Goal: Find specific page/section: Find specific page/section

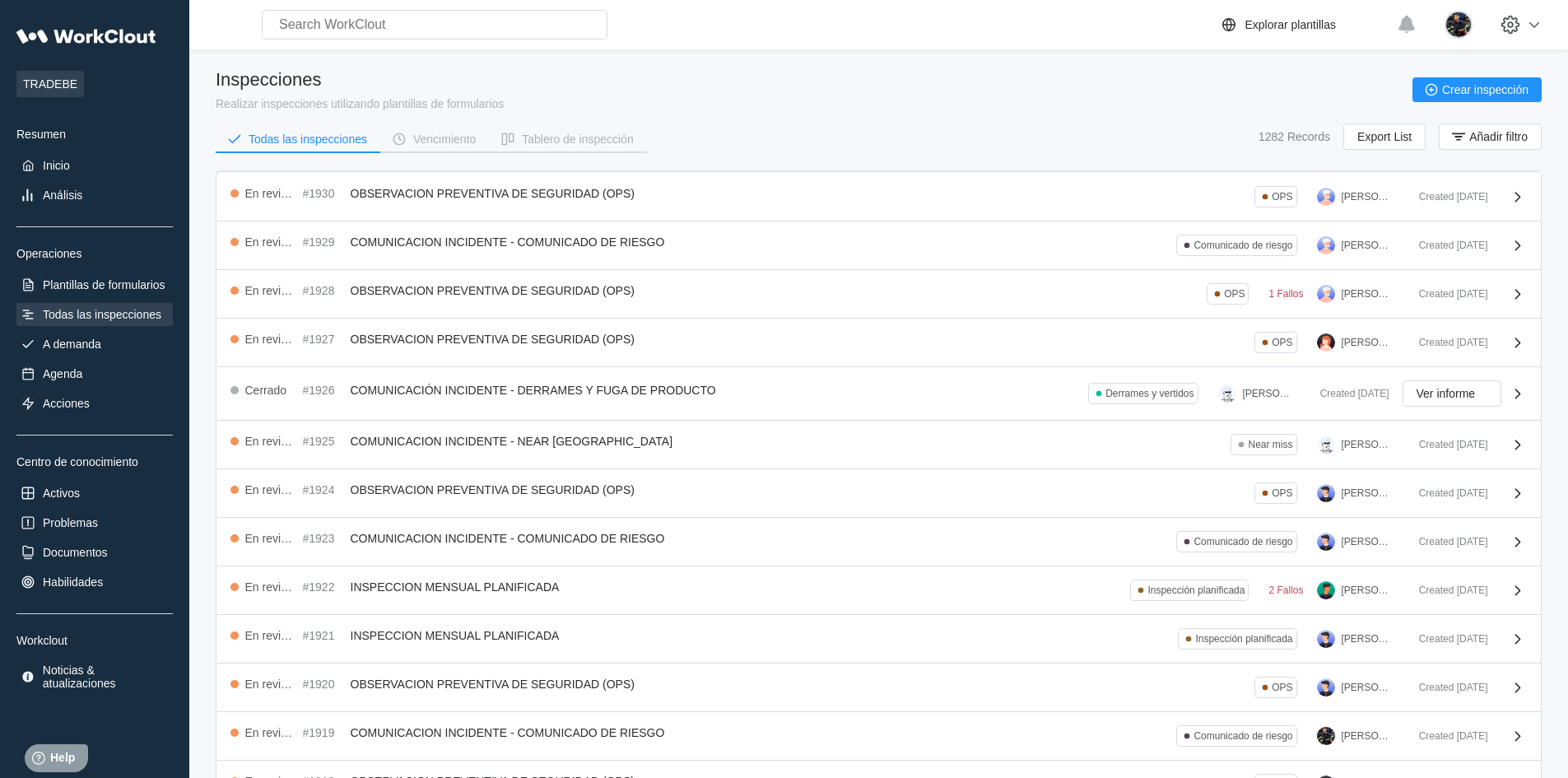
click at [504, 73] on div "Inspecciones" at bounding box center [359, 80] width 288 height 22
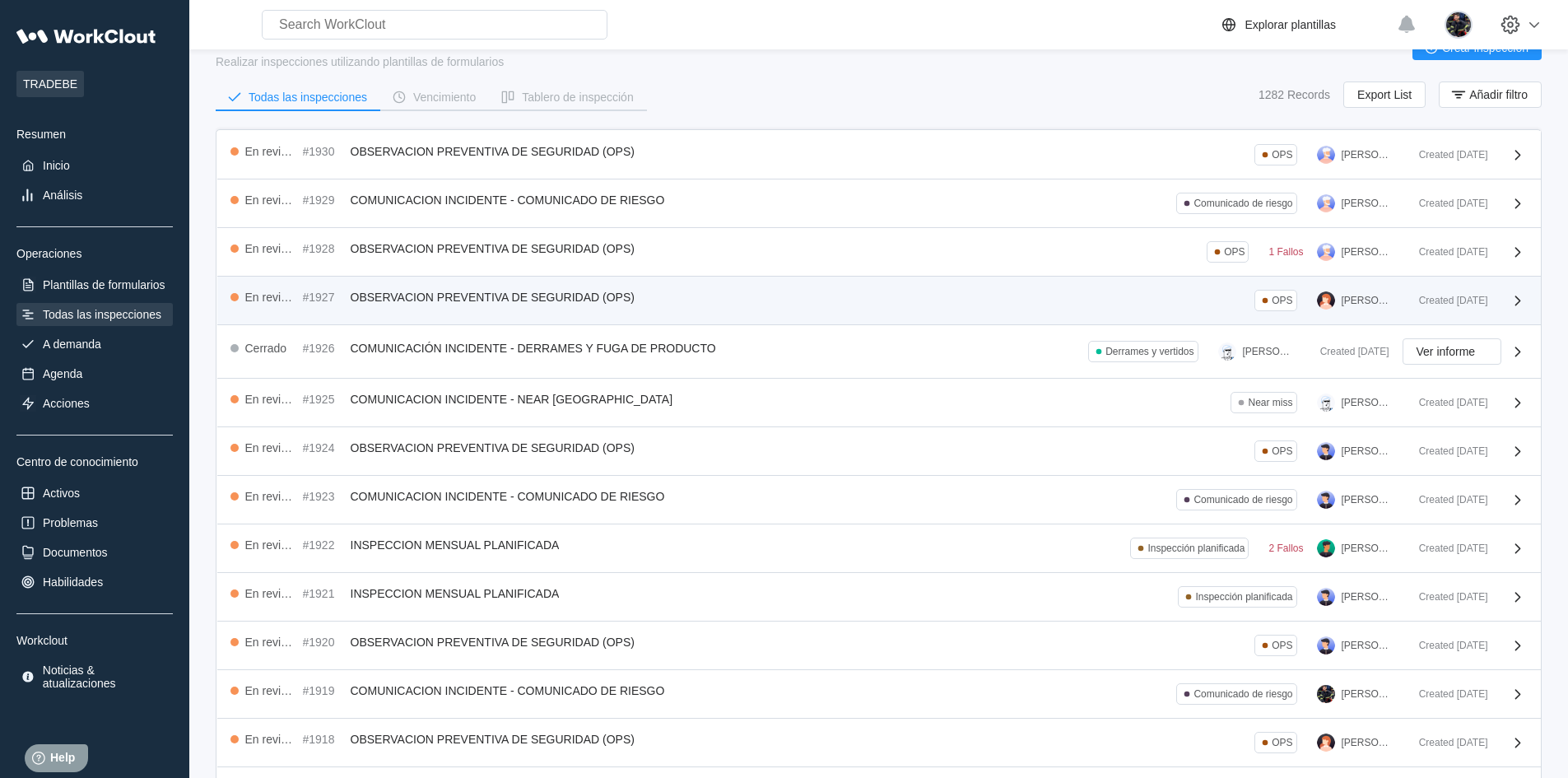
scroll to position [82, 0]
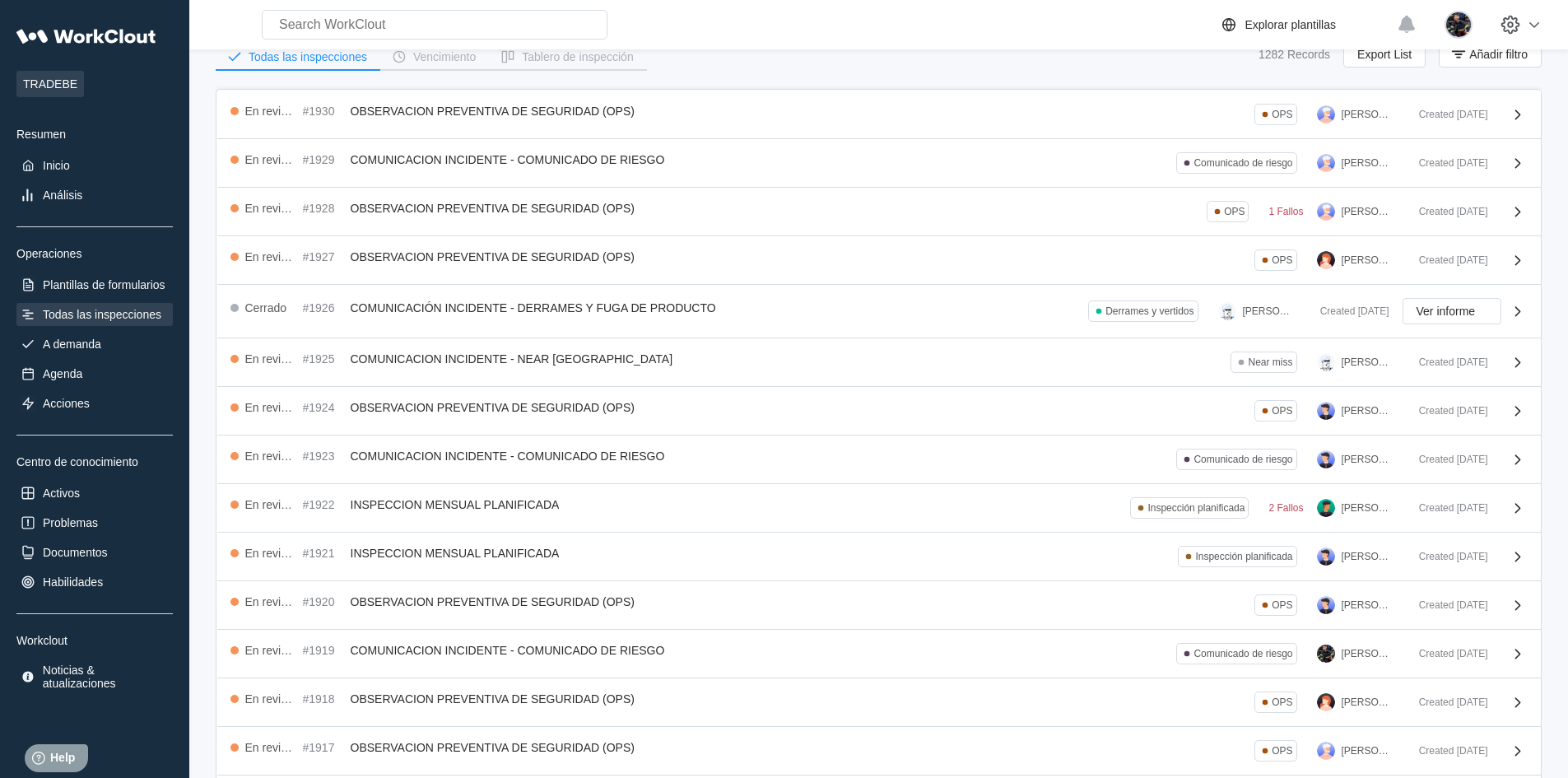
click at [144, 311] on div "Todas las inspecciones" at bounding box center [102, 314] width 119 height 13
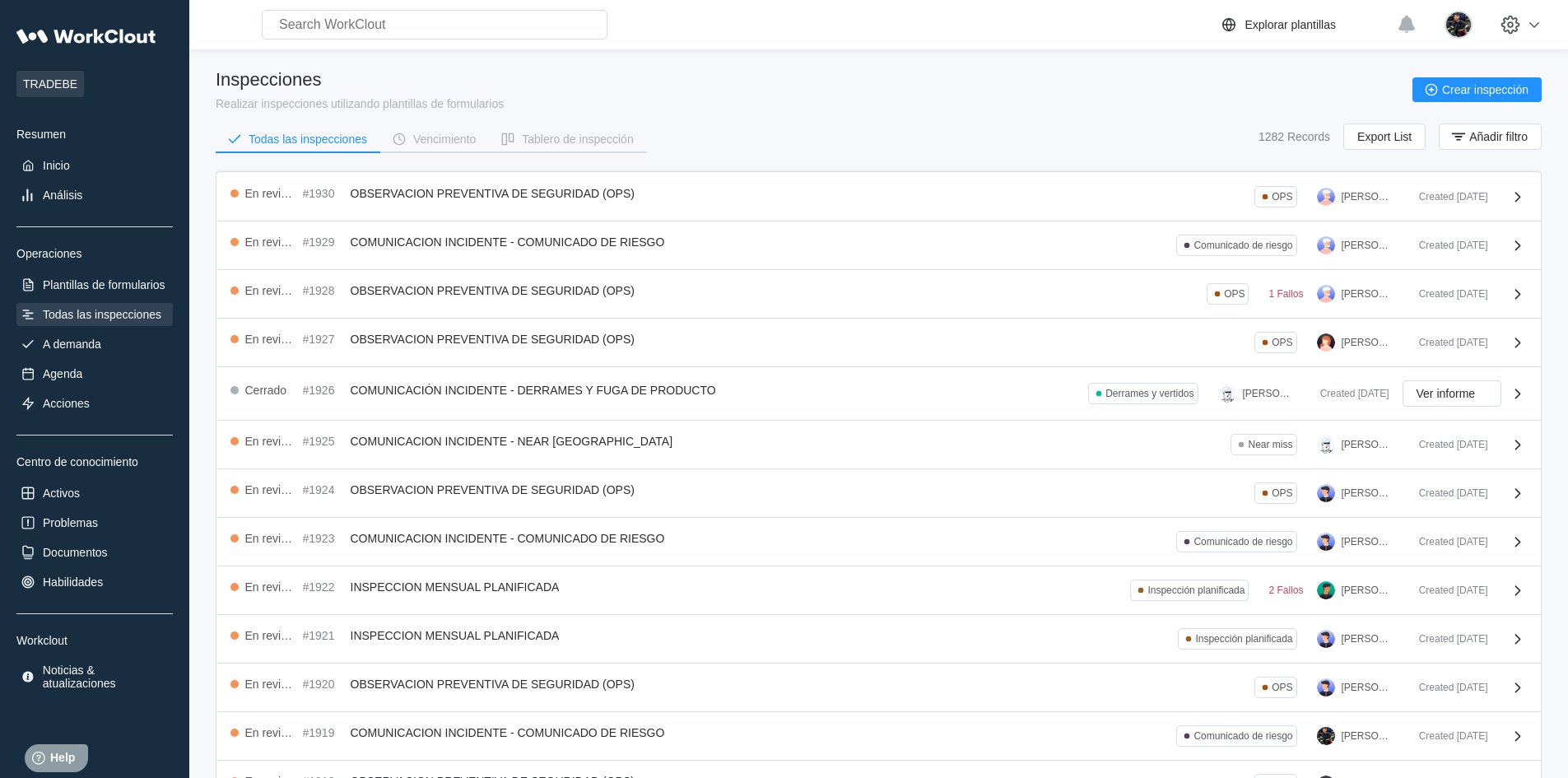
drag, startPoint x: 400, startPoint y: 135, endPoint x: 418, endPoint y: 122, distance: 22.2
click at [400, 135] on icon "button" at bounding box center [399, 139] width 18 height 18
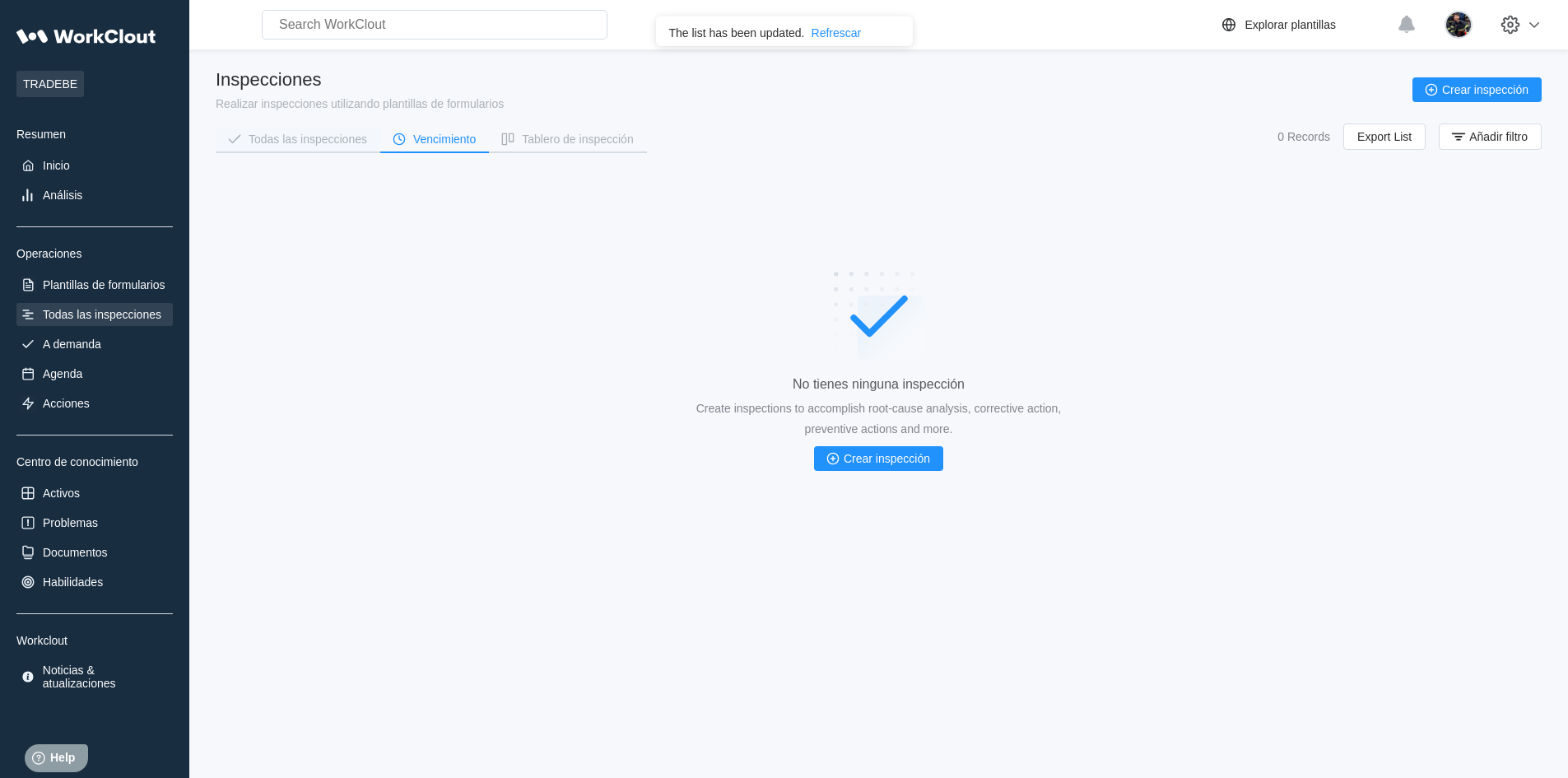
click at [367, 146] on button "Todas las inspecciones" at bounding box center [298, 139] width 164 height 25
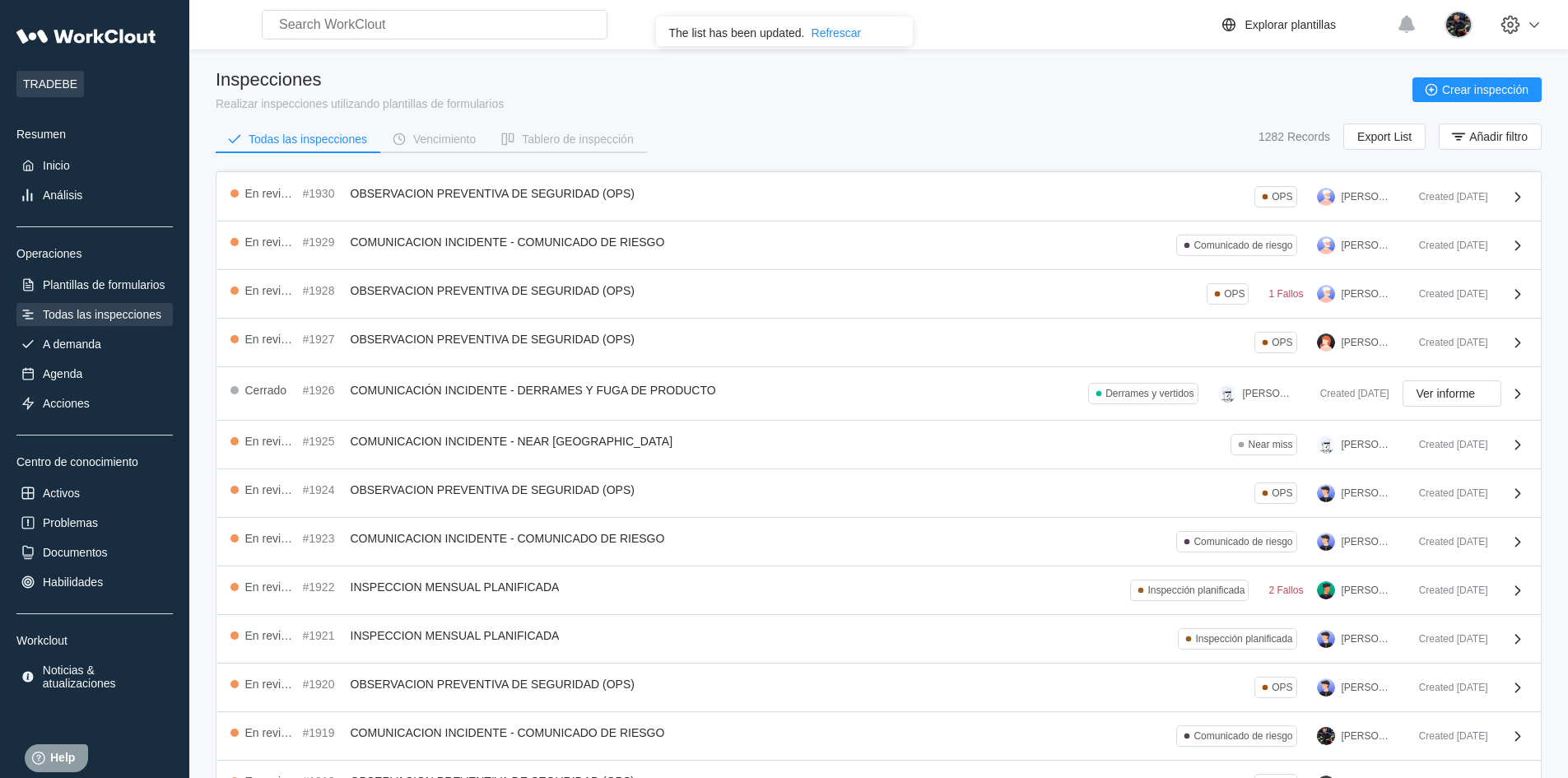
click at [810, 109] on div "Inspecciones Realizar inspecciones utilizando plantillas de formularios Crear i…" at bounding box center [878, 90] width 1325 height 42
click at [818, 32] on div "Refrescar" at bounding box center [836, 33] width 50 height 13
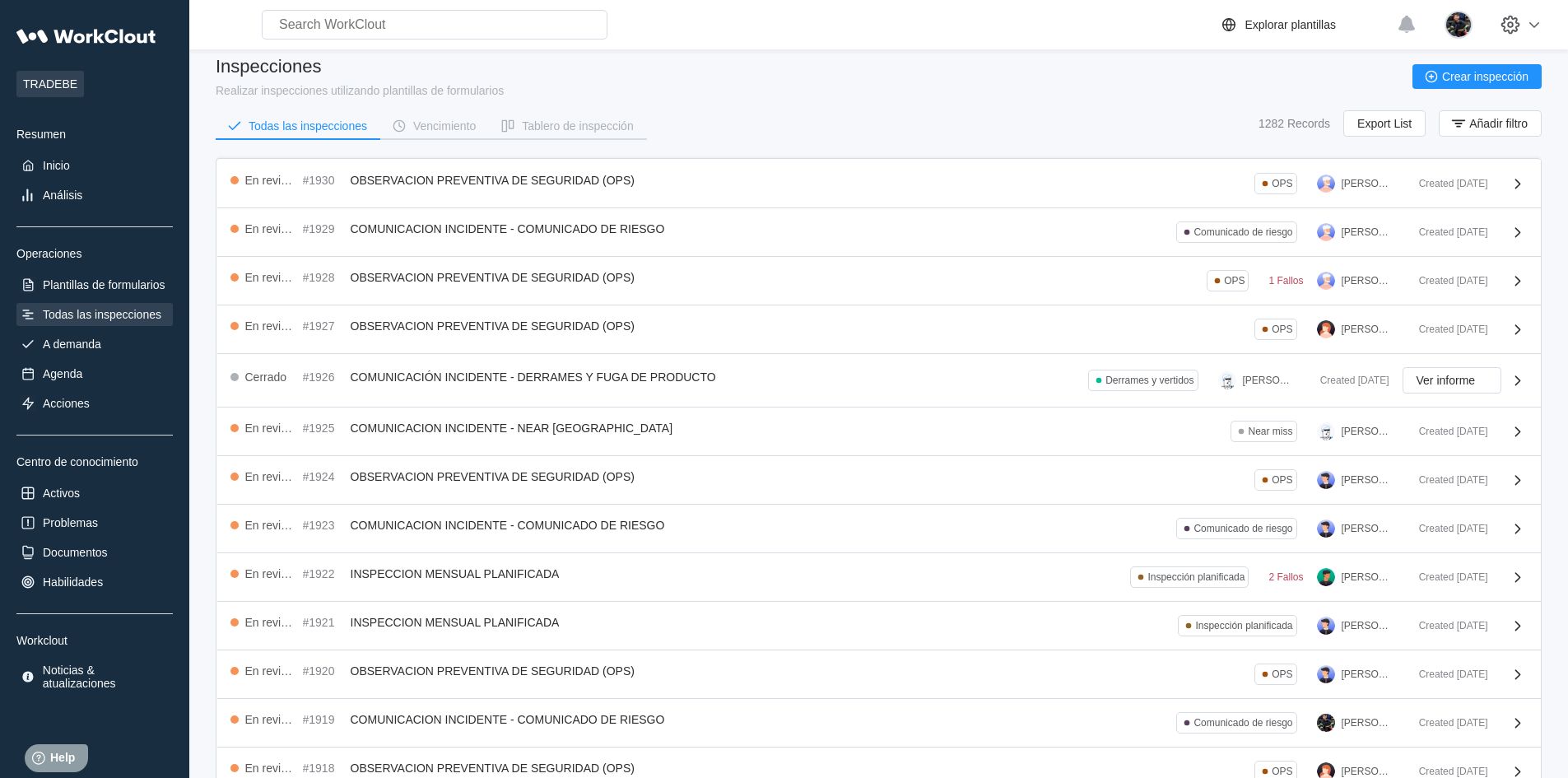
scroll to position [11, 0]
click at [62, 314] on div "Todas las inspecciones" at bounding box center [102, 314] width 119 height 13
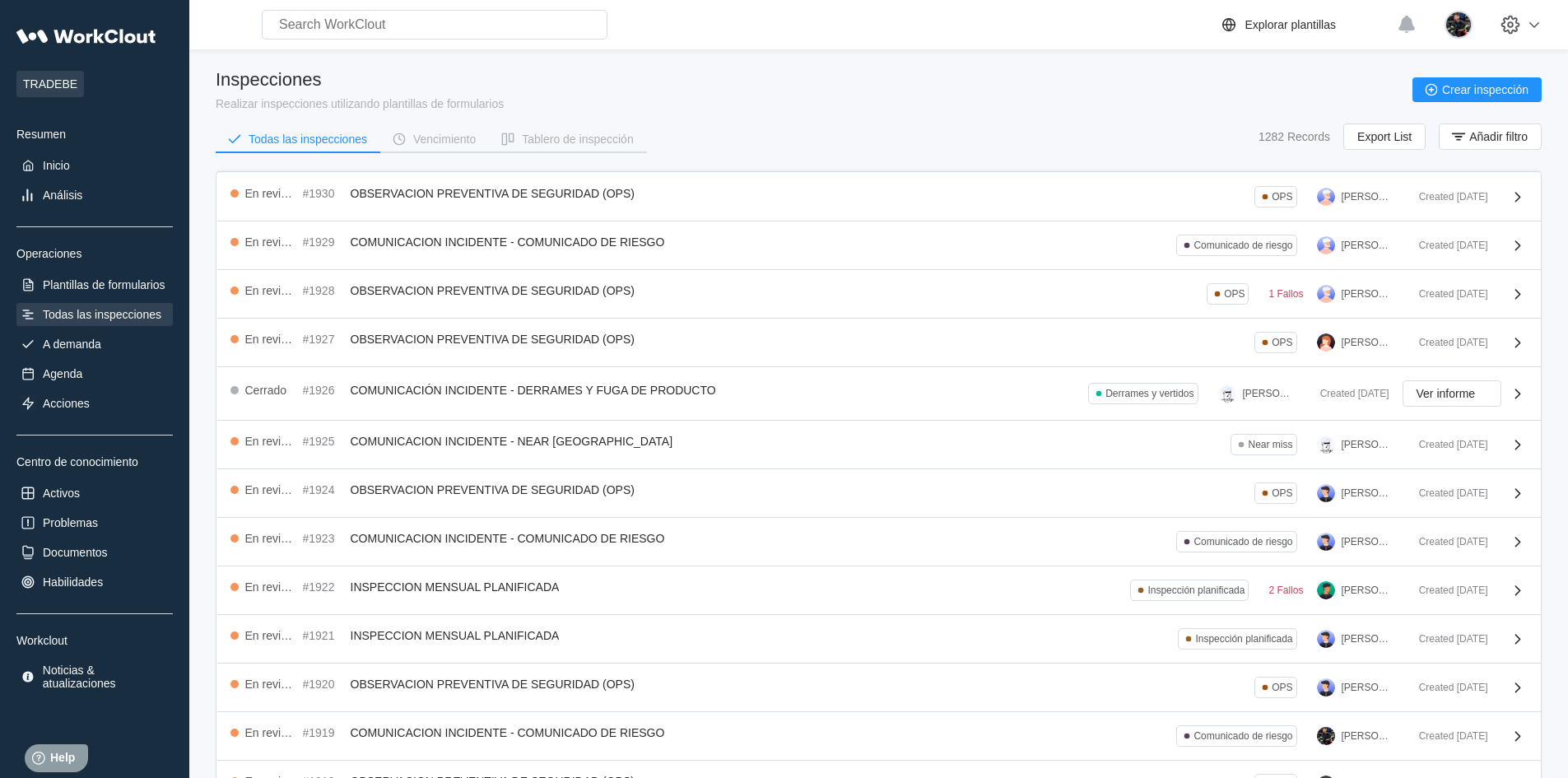
click at [558, 97] on div "Inspecciones Realizar inspecciones utilizando plantillas de formularios Crear i…" at bounding box center [878, 90] width 1325 height 42
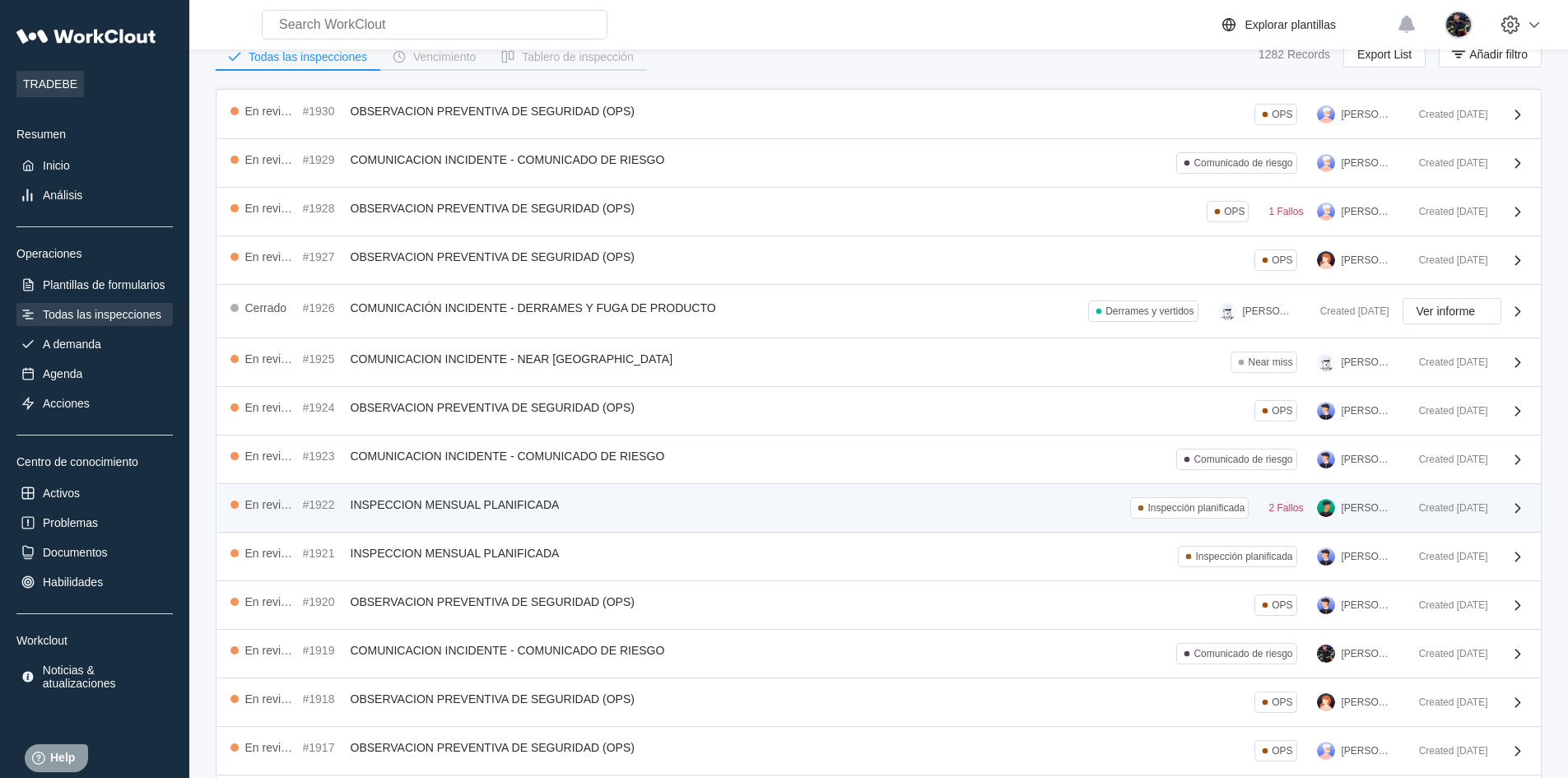
scroll to position [164, 0]
